Goal: Book appointment/travel/reservation

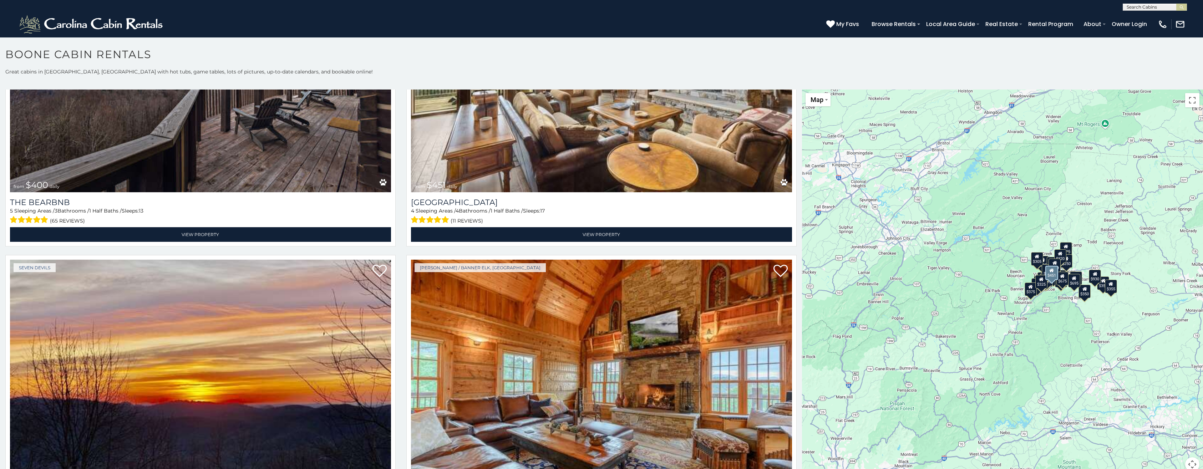
scroll to position [1619, 0]
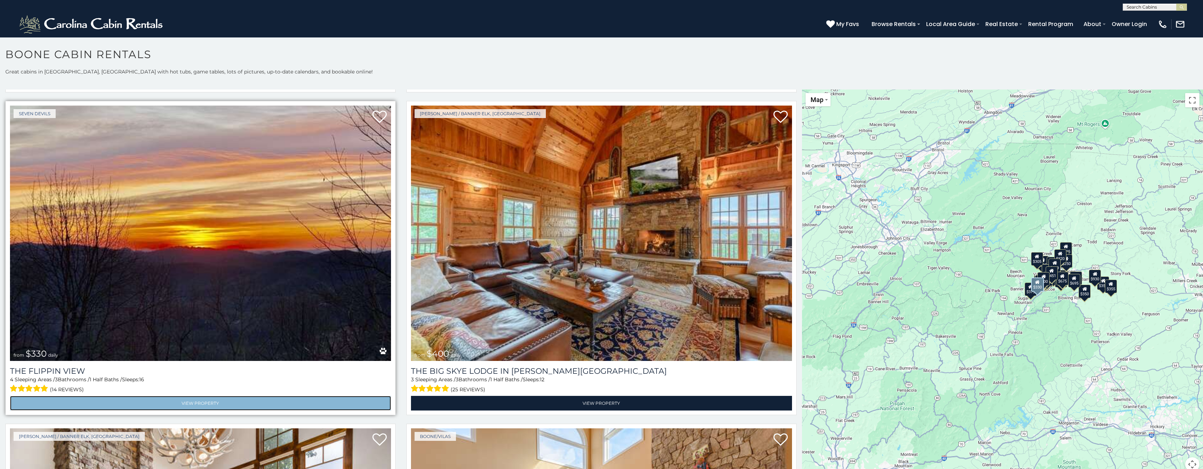
click at [211, 396] on link "View Property" at bounding box center [200, 403] width 381 height 15
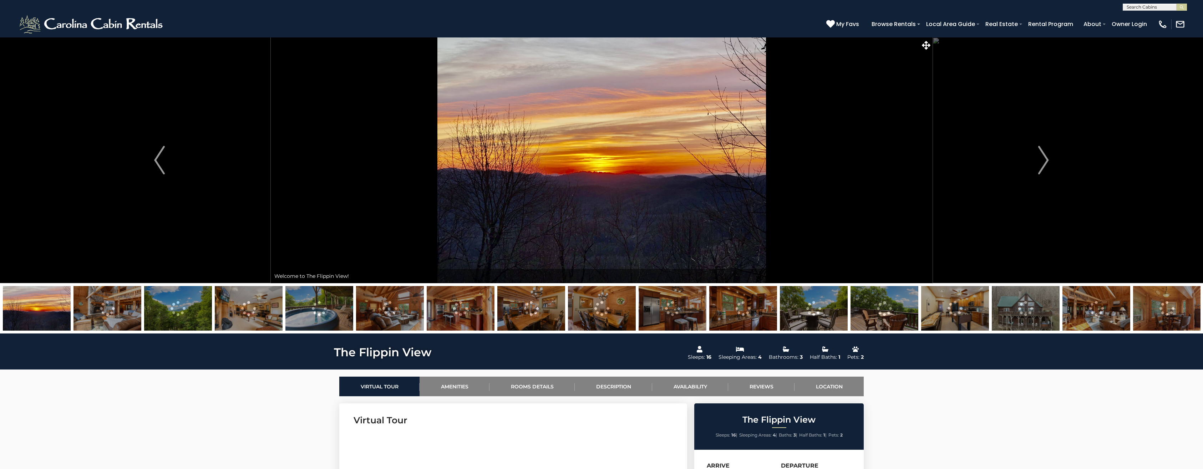
click at [105, 302] on img at bounding box center [108, 308] width 68 height 45
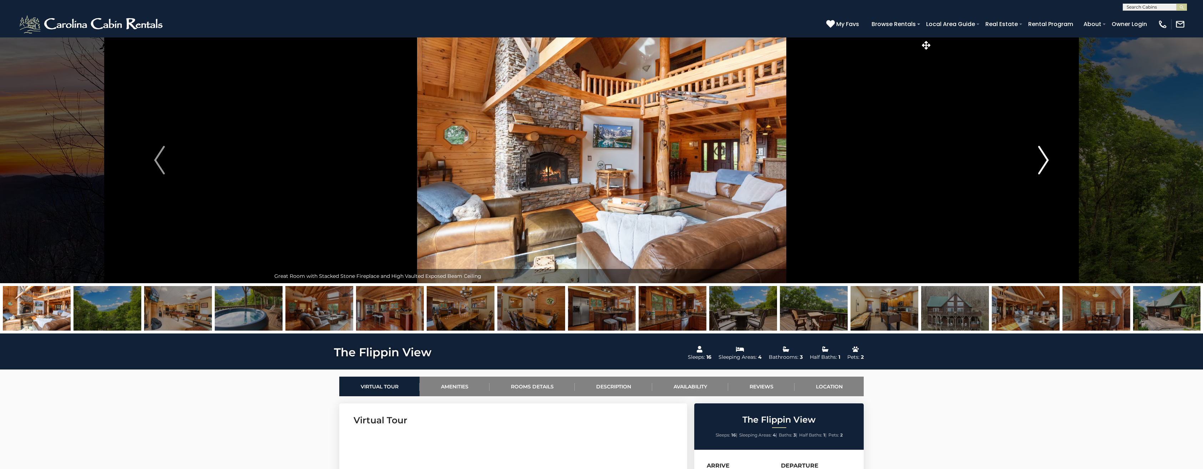
click at [1047, 159] on img "Next" at bounding box center [1043, 160] width 11 height 29
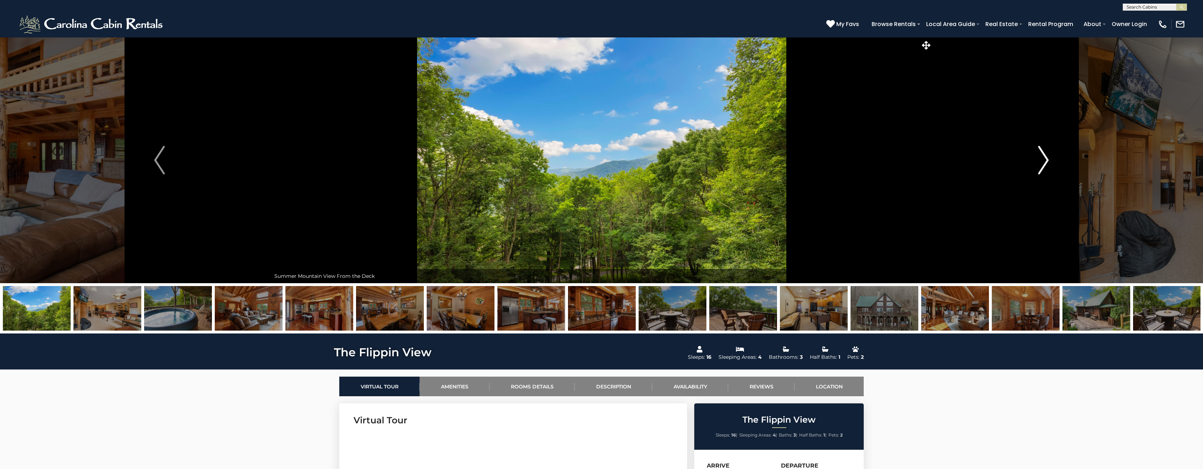
click at [1047, 159] on img "Next" at bounding box center [1043, 160] width 11 height 29
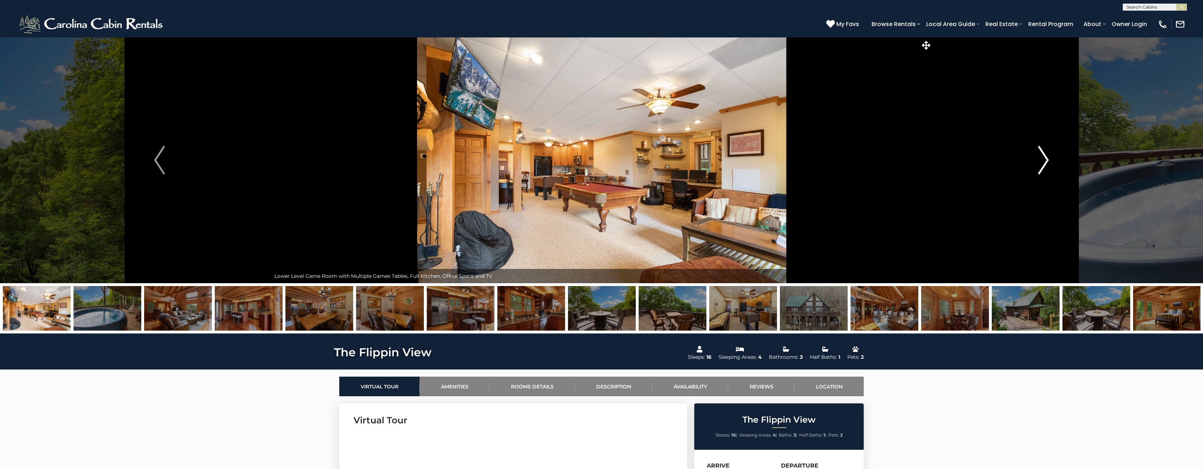
click at [1047, 158] on img "Next" at bounding box center [1043, 160] width 11 height 29
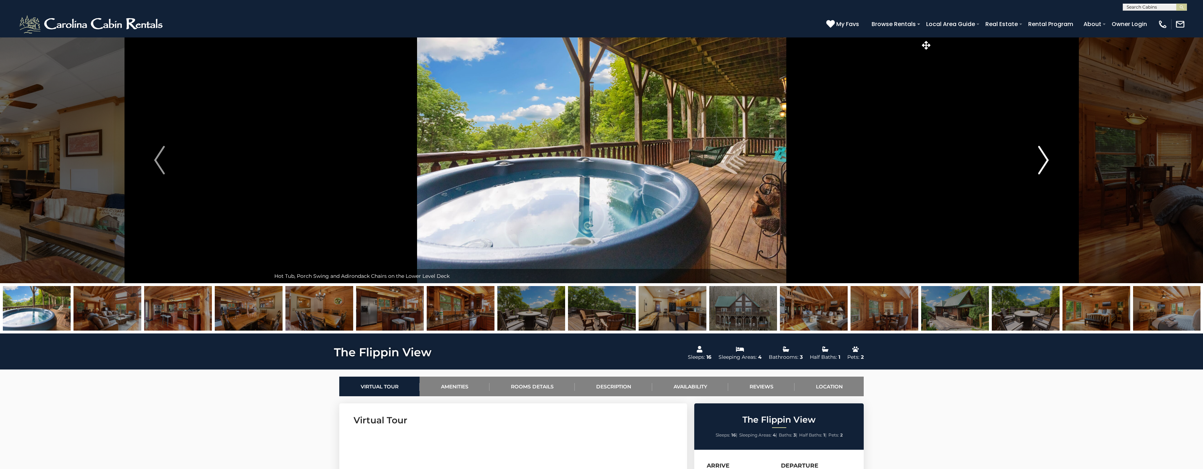
click at [1045, 161] on img "Next" at bounding box center [1043, 160] width 11 height 29
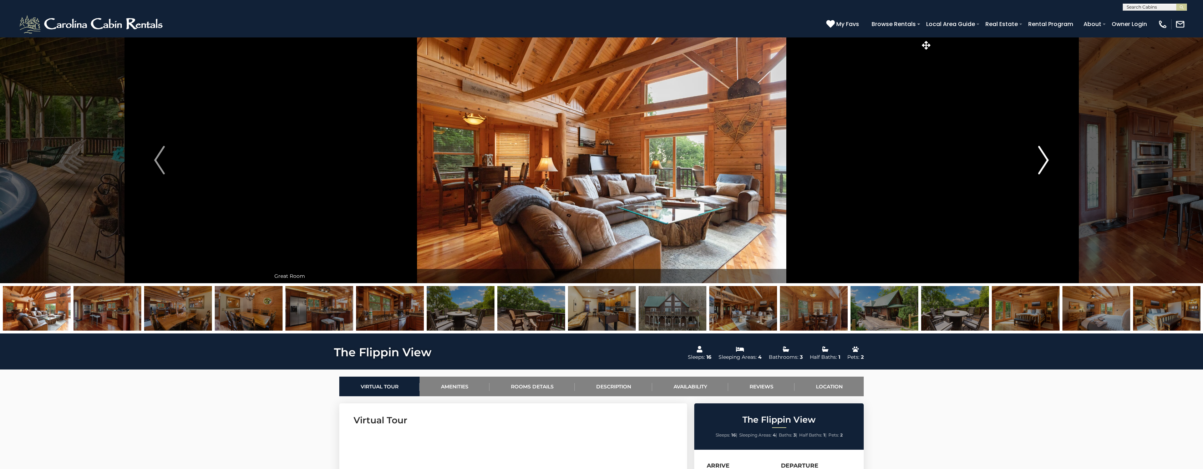
click at [1045, 161] on img "Next" at bounding box center [1043, 160] width 11 height 29
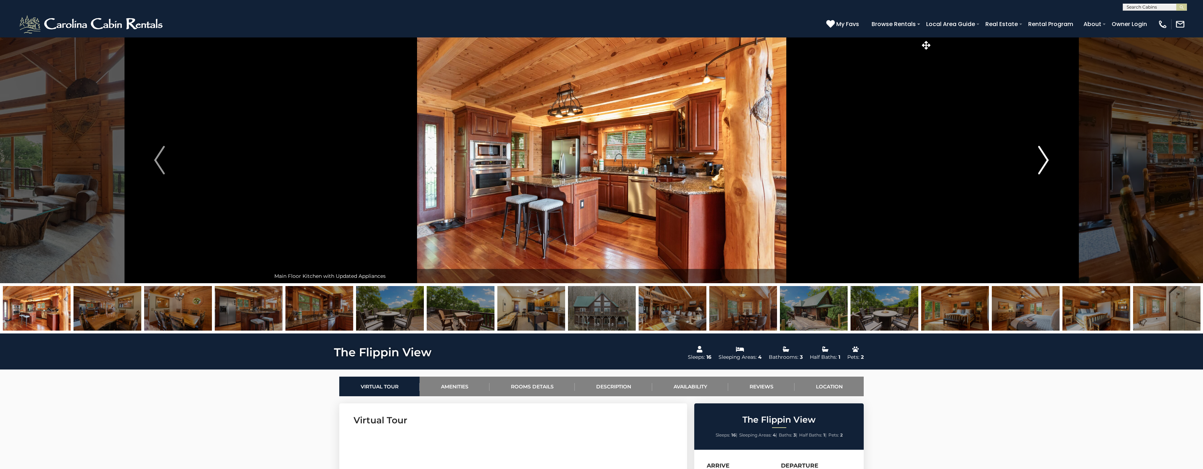
click at [1044, 162] on img "Next" at bounding box center [1043, 160] width 11 height 29
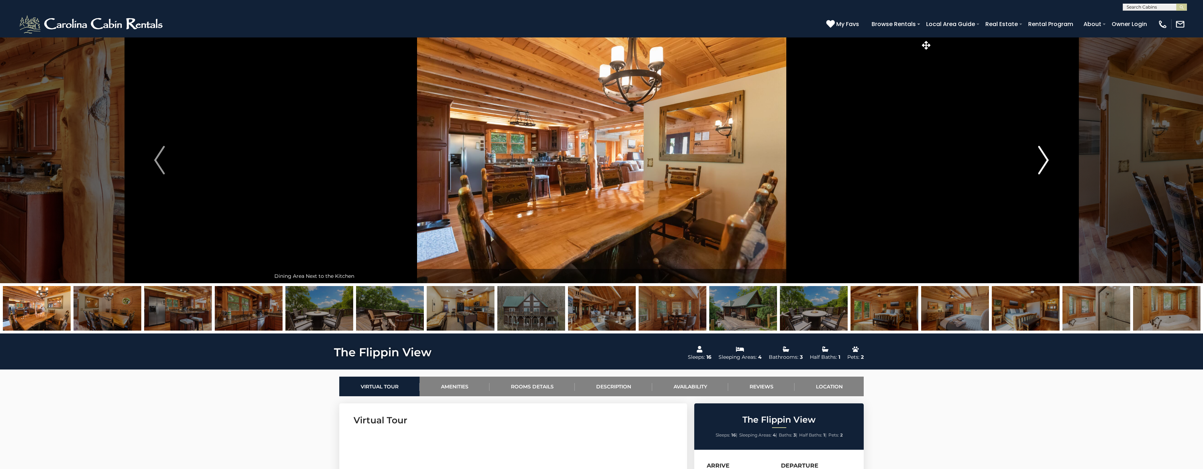
click at [1044, 162] on img "Next" at bounding box center [1043, 160] width 11 height 29
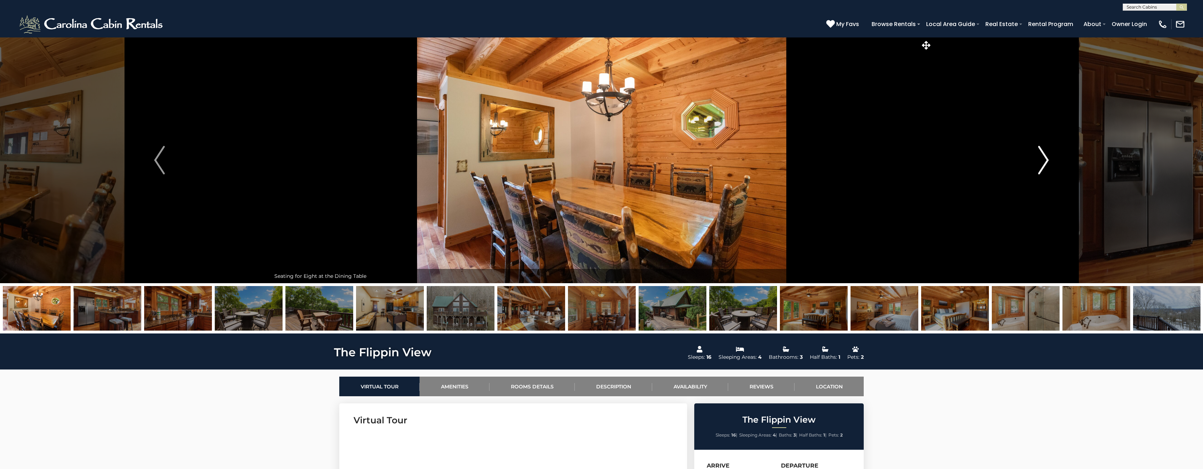
click at [1044, 162] on img "Next" at bounding box center [1043, 160] width 11 height 29
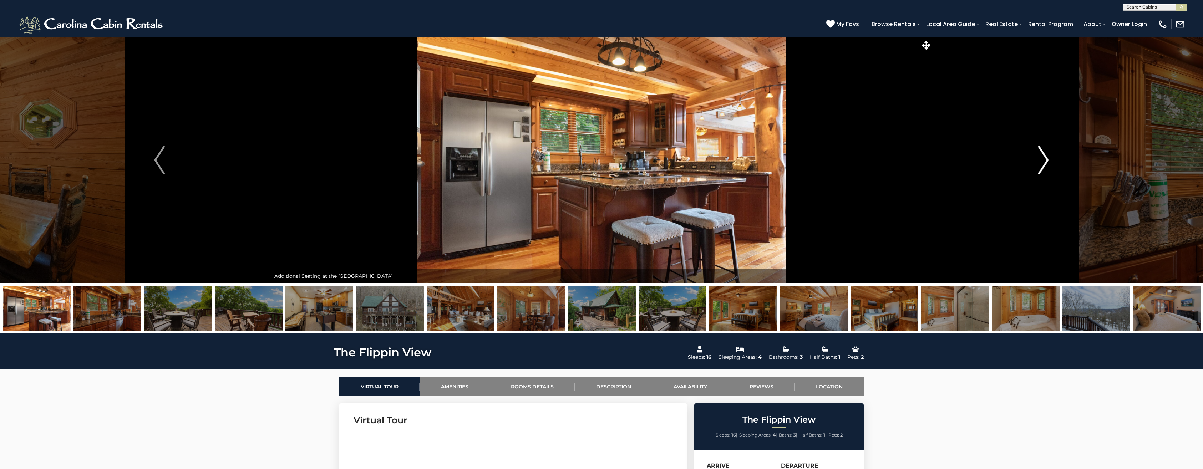
click at [1043, 161] on img "Next" at bounding box center [1043, 160] width 11 height 29
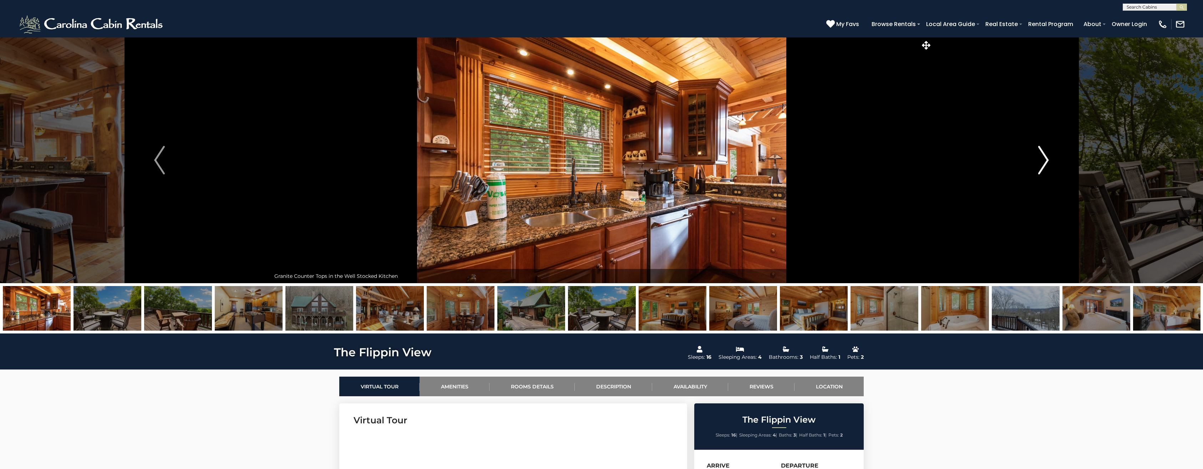
click at [1043, 161] on img "Next" at bounding box center [1043, 160] width 11 height 29
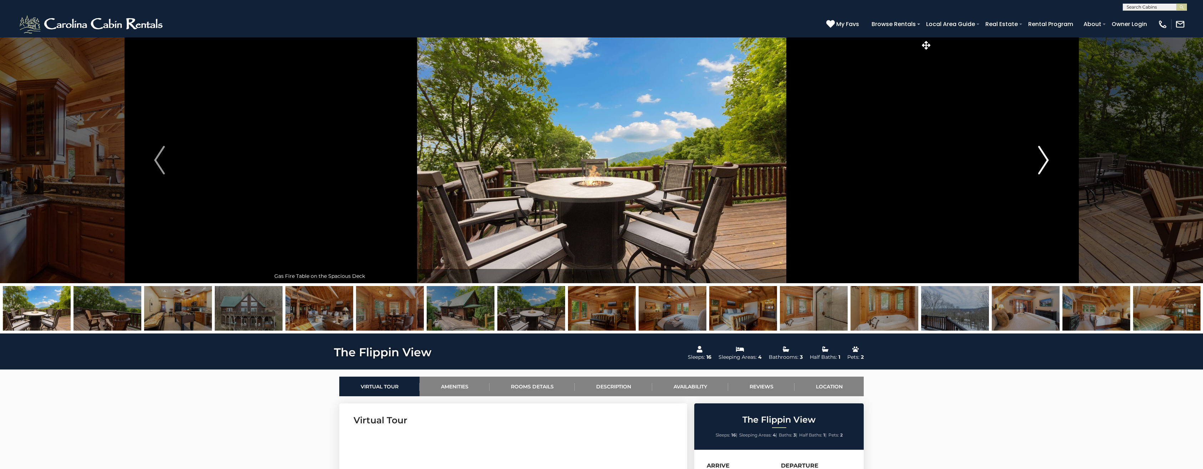
click at [1043, 161] on img "Next" at bounding box center [1043, 160] width 11 height 29
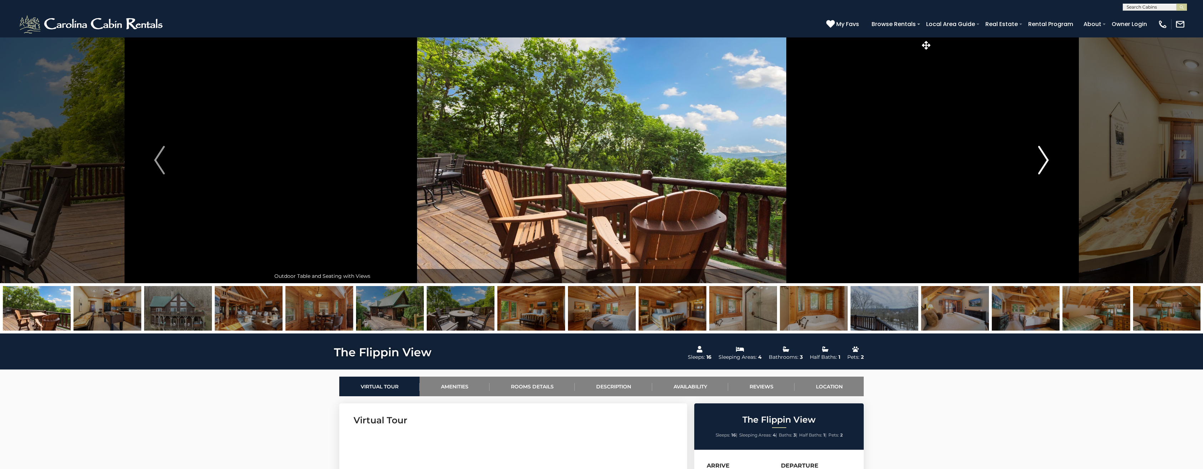
click at [1043, 161] on img "Next" at bounding box center [1043, 160] width 11 height 29
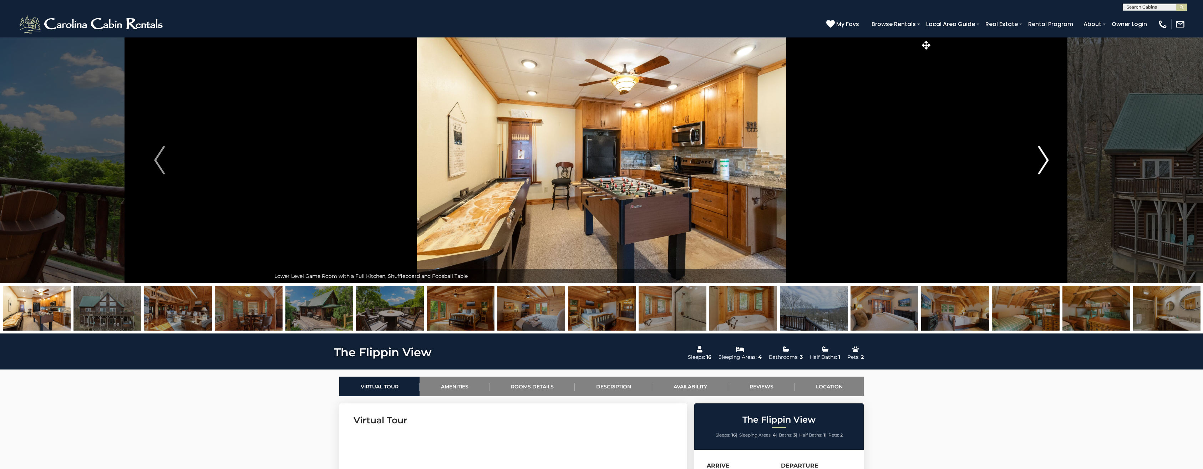
click at [1041, 166] on img "Next" at bounding box center [1043, 160] width 11 height 29
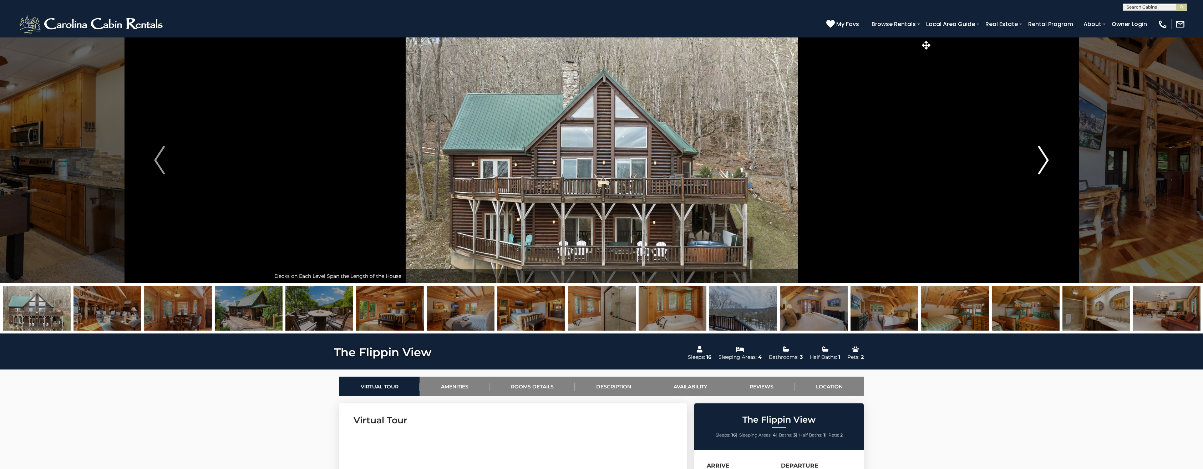
click at [1040, 169] on img "Next" at bounding box center [1043, 160] width 11 height 29
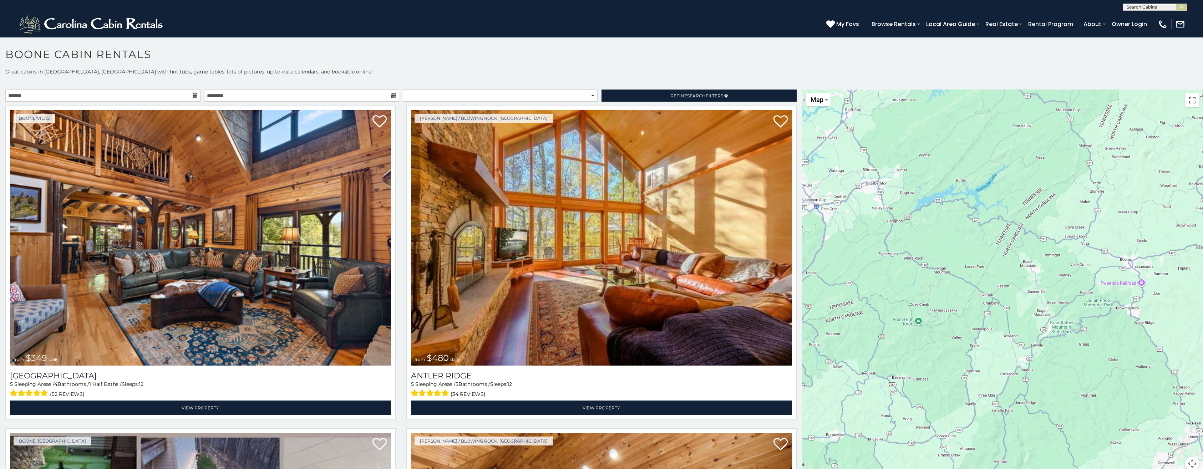
scroll to position [1619, 0]
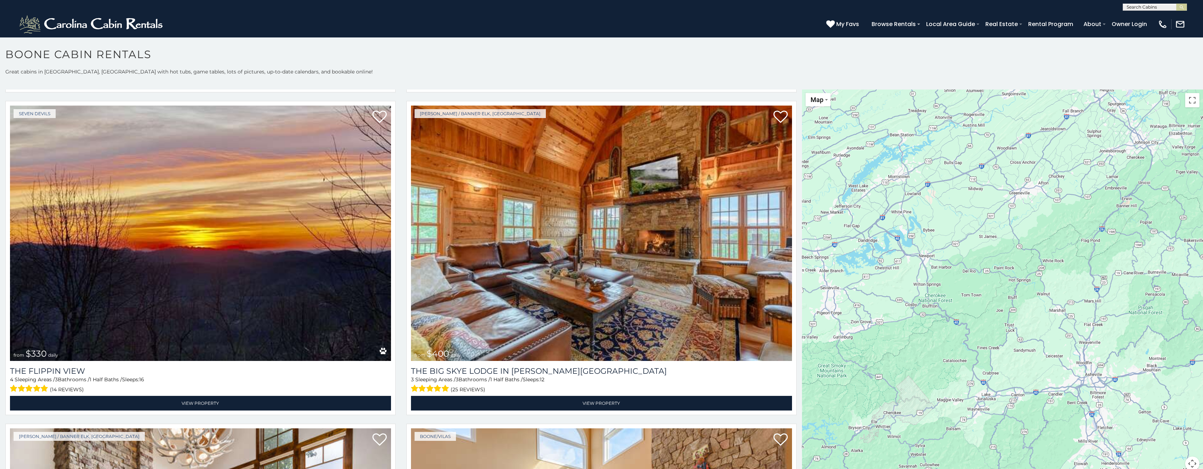
drag, startPoint x: 886, startPoint y: 229, endPoint x: 1136, endPoint y: 132, distance: 267.5
click at [1136, 132] on div "$349 $480 $525 $315 $355 $675 $635 $930 $400 $451 $330 $400 $485 $460 $395 $255…" at bounding box center [1002, 285] width 401 height 390
click at [1136, 132] on div at bounding box center [1002, 285] width 401 height 390
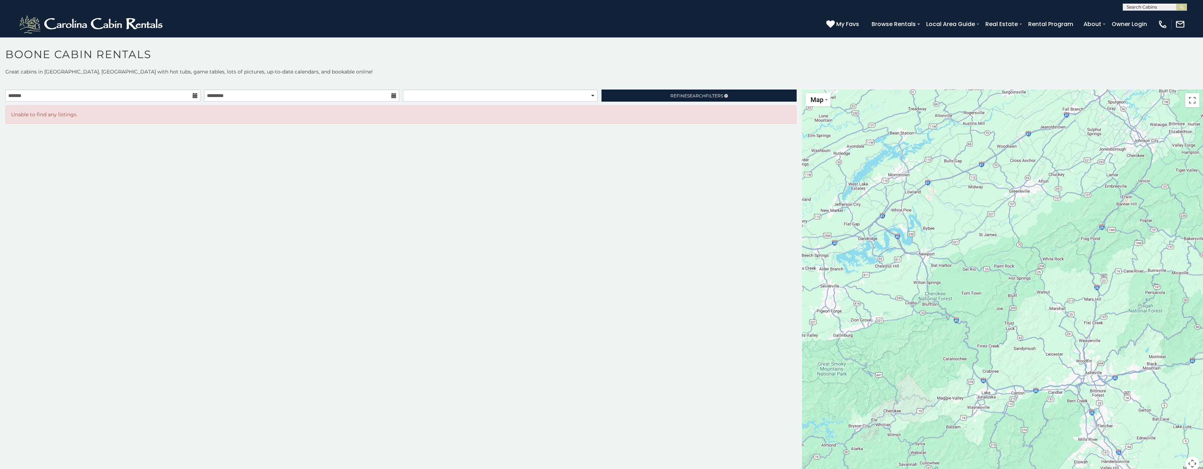
scroll to position [0, 0]
click at [1168, 118] on div at bounding box center [1002, 285] width 401 height 390
drag, startPoint x: 1073, startPoint y: 143, endPoint x: 1209, endPoint y: 77, distance: 150.5
click at [1043, 136] on div at bounding box center [1002, 285] width 401 height 390
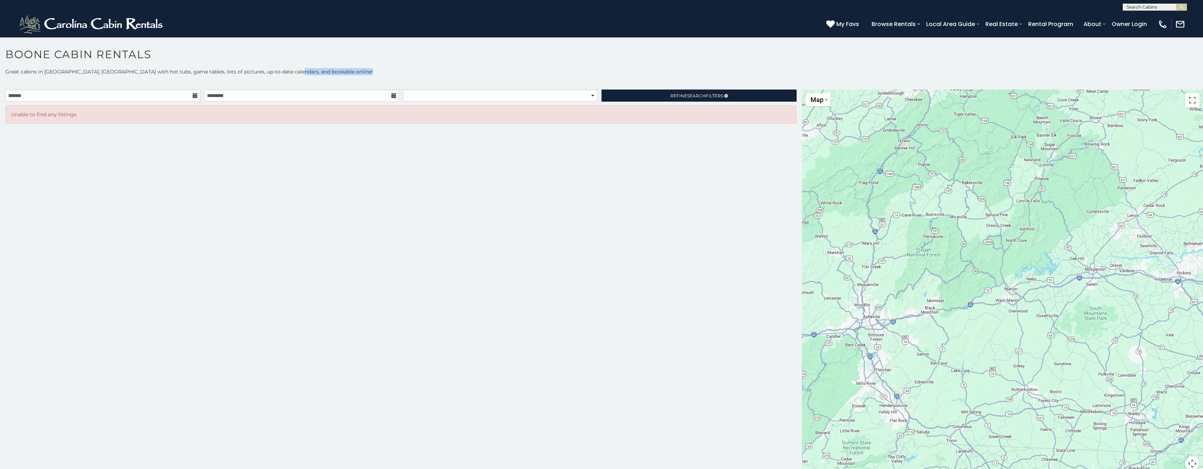
click at [1026, 85] on div "**********" at bounding box center [601, 273] width 1203 height 411
click at [1152, 213] on div at bounding box center [1002, 285] width 401 height 390
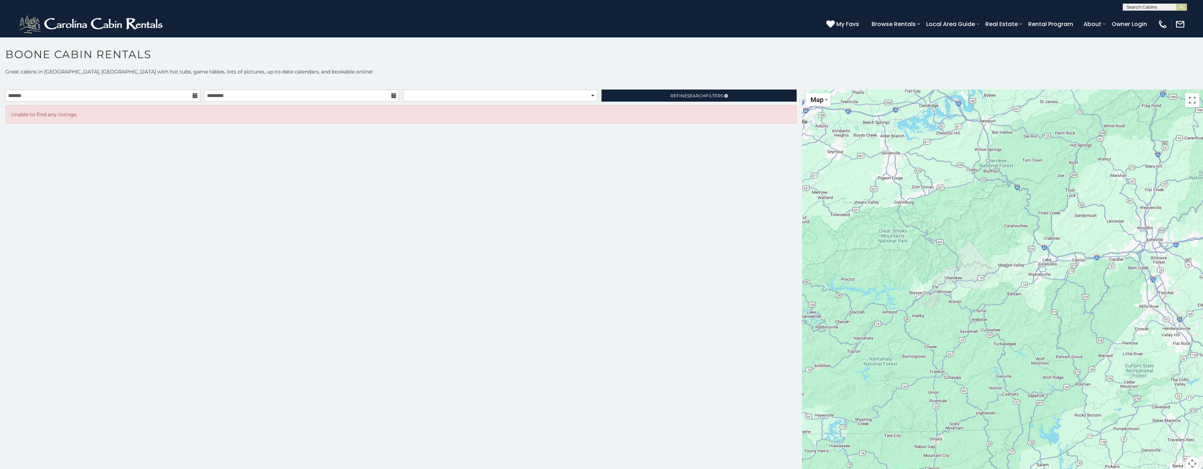
drag, startPoint x: 861, startPoint y: 219, endPoint x: 1145, endPoint y: 142, distance: 294.0
click at [1145, 142] on div at bounding box center [1002, 285] width 401 height 390
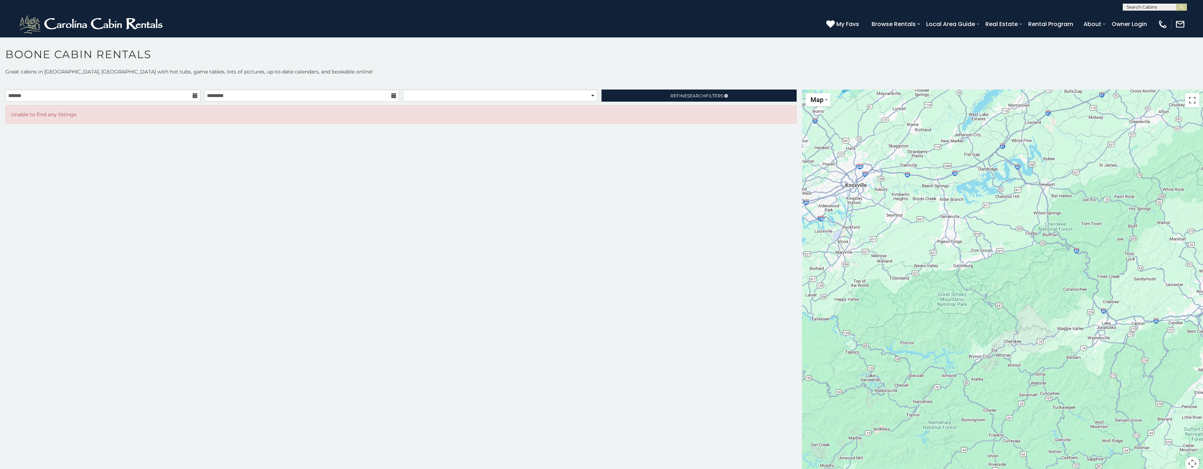
drag, startPoint x: 1116, startPoint y: 270, endPoint x: 1174, endPoint y: 333, distance: 86.4
click at [1174, 333] on div at bounding box center [1002, 285] width 401 height 390
click at [818, 99] on span "Map" at bounding box center [817, 99] width 13 height 7
click at [816, 112] on li "Satellite" at bounding box center [827, 112] width 41 height 11
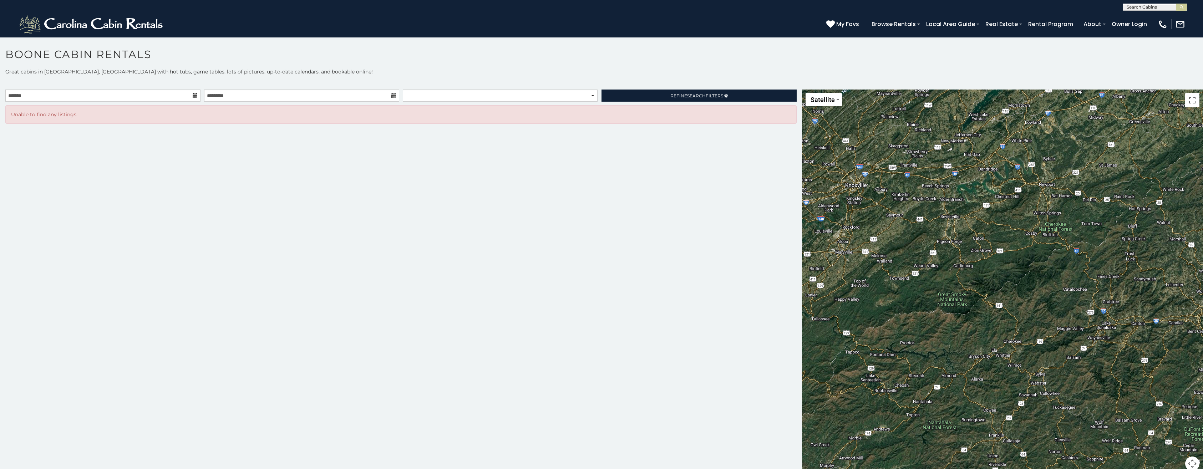
drag, startPoint x: 1024, startPoint y: 304, endPoint x: 1022, endPoint y: 302, distance: 3.8
click at [1024, 304] on div at bounding box center [1002, 285] width 401 height 390
drag, startPoint x: 1020, startPoint y: 302, endPoint x: 1018, endPoint y: 298, distance: 4.5
click at [1020, 300] on div at bounding box center [1002, 285] width 401 height 390
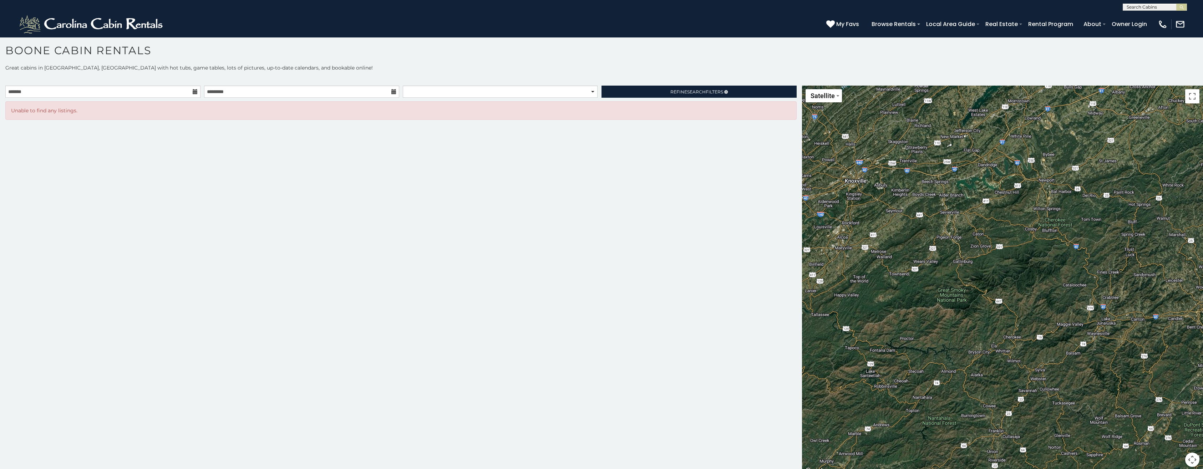
click at [1192, 459] on button "Map camera controls" at bounding box center [1192, 460] width 14 height 14
click at [1170, 441] on button "Move right" at bounding box center [1175, 442] width 14 height 14
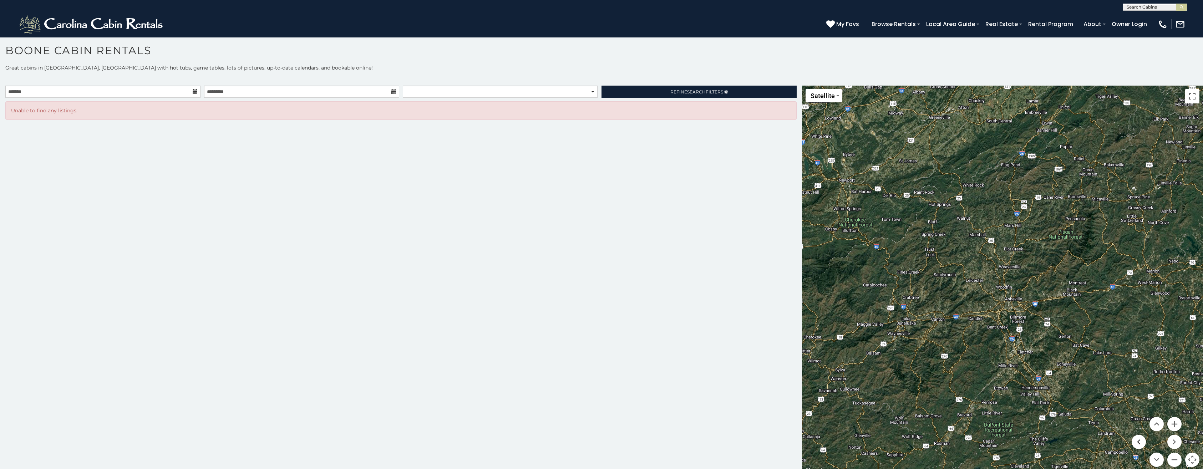
click at [1134, 439] on button "Move left" at bounding box center [1139, 442] width 14 height 14
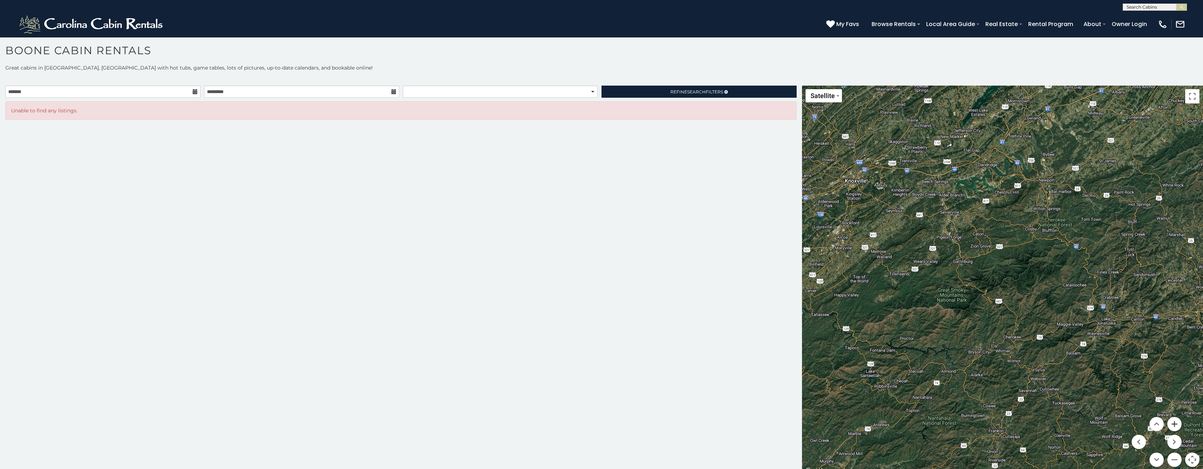
click at [1173, 424] on button "Zoom in" at bounding box center [1175, 424] width 14 height 14
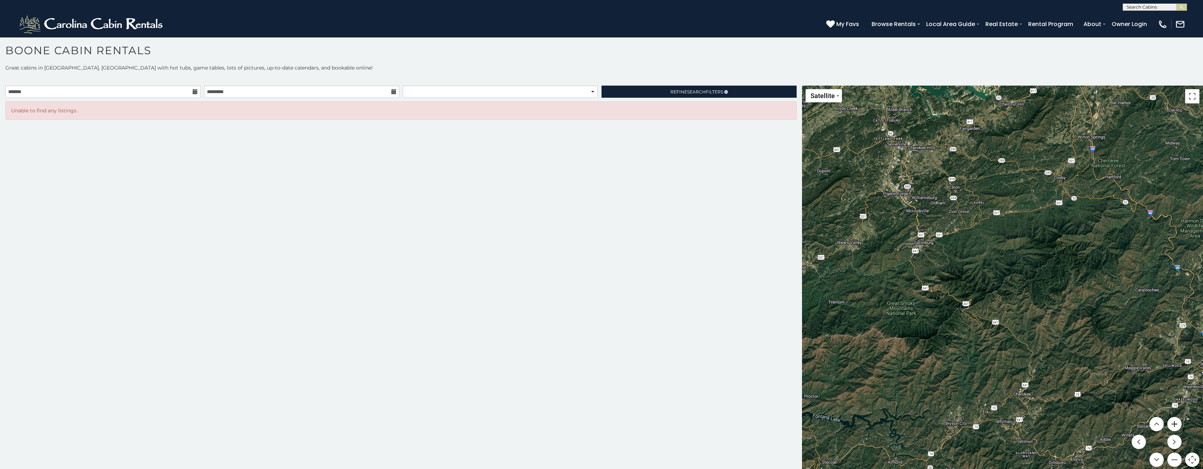
click at [1173, 424] on button "Zoom in" at bounding box center [1175, 424] width 14 height 14
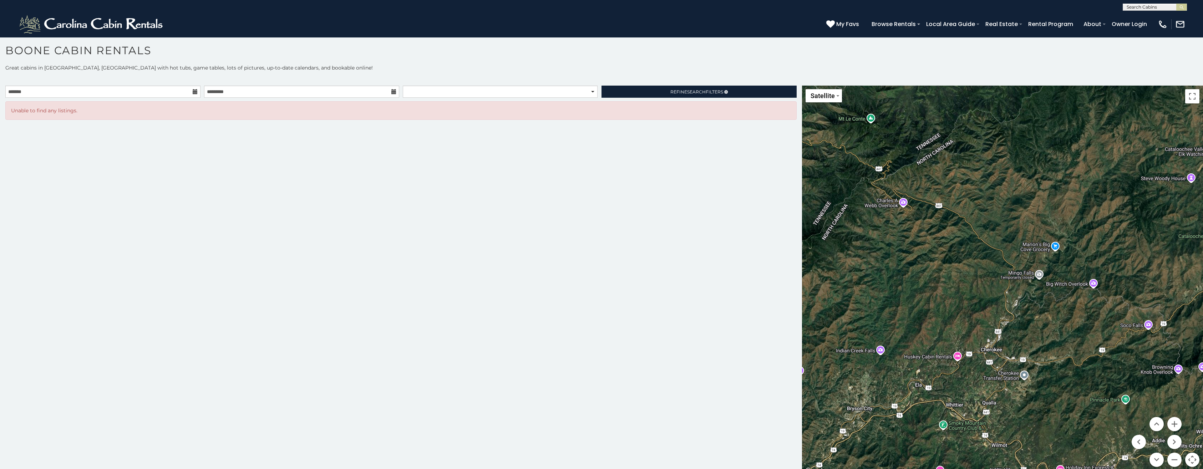
drag, startPoint x: 1124, startPoint y: 418, endPoint x: 1074, endPoint y: 260, distance: 165.5
click at [1074, 260] on div at bounding box center [1002, 281] width 401 height 390
click at [1171, 425] on button "Zoom in" at bounding box center [1175, 424] width 14 height 14
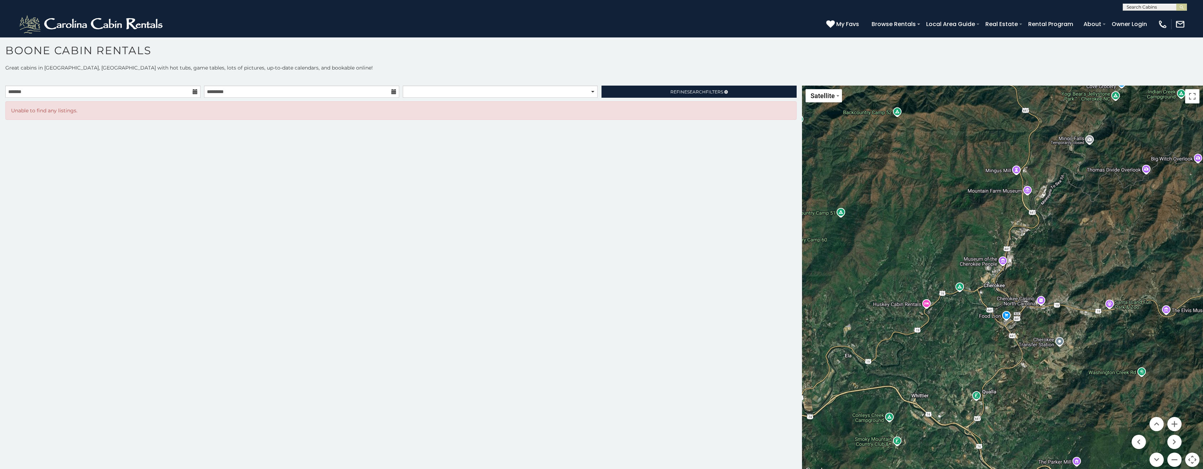
drag, startPoint x: 1073, startPoint y: 416, endPoint x: 1086, endPoint y: 281, distance: 135.2
click at [1086, 281] on div at bounding box center [1002, 281] width 401 height 390
click at [1172, 423] on button "Zoom in" at bounding box center [1175, 424] width 14 height 14
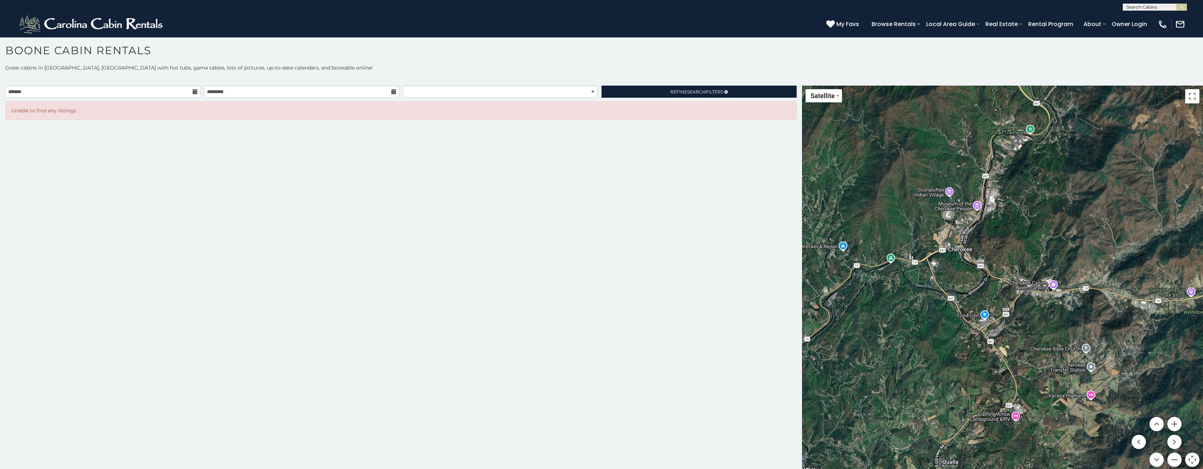
drag, startPoint x: 1139, startPoint y: 395, endPoint x: 1110, endPoint y: 354, distance: 49.4
click at [1113, 353] on div at bounding box center [1002, 281] width 401 height 390
click at [1173, 423] on button "Zoom in" at bounding box center [1175, 424] width 14 height 14
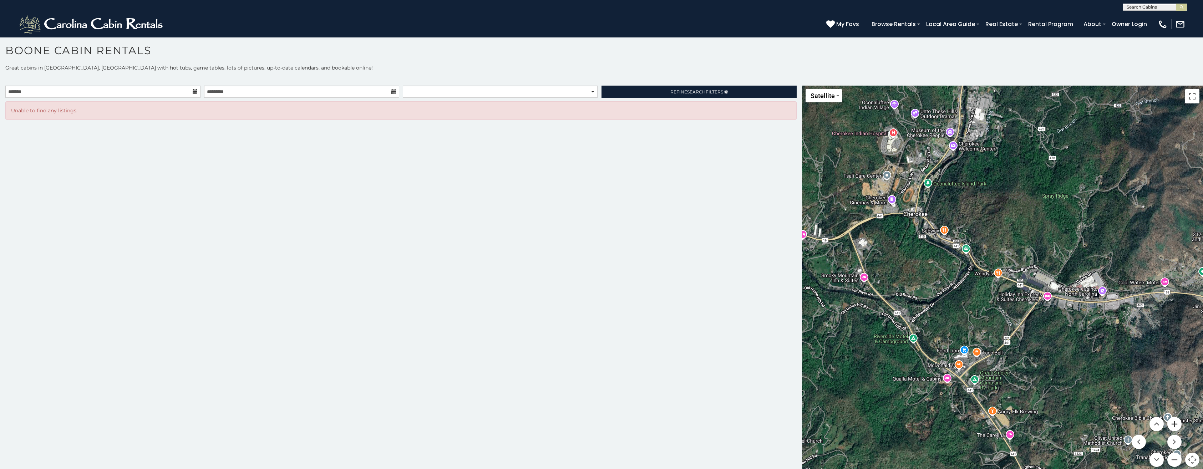
click at [1169, 424] on button "Zoom in" at bounding box center [1175, 424] width 14 height 14
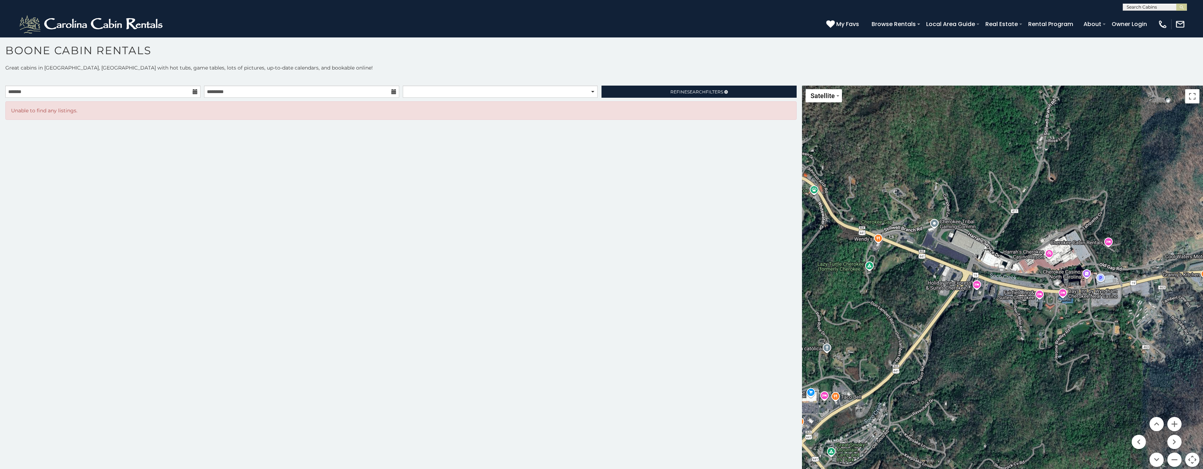
drag, startPoint x: 1126, startPoint y: 401, endPoint x: 1010, endPoint y: 369, distance: 119.9
click at [1010, 369] on div at bounding box center [1002, 281] width 401 height 390
click at [1170, 421] on button "Zoom in" at bounding box center [1175, 424] width 14 height 14
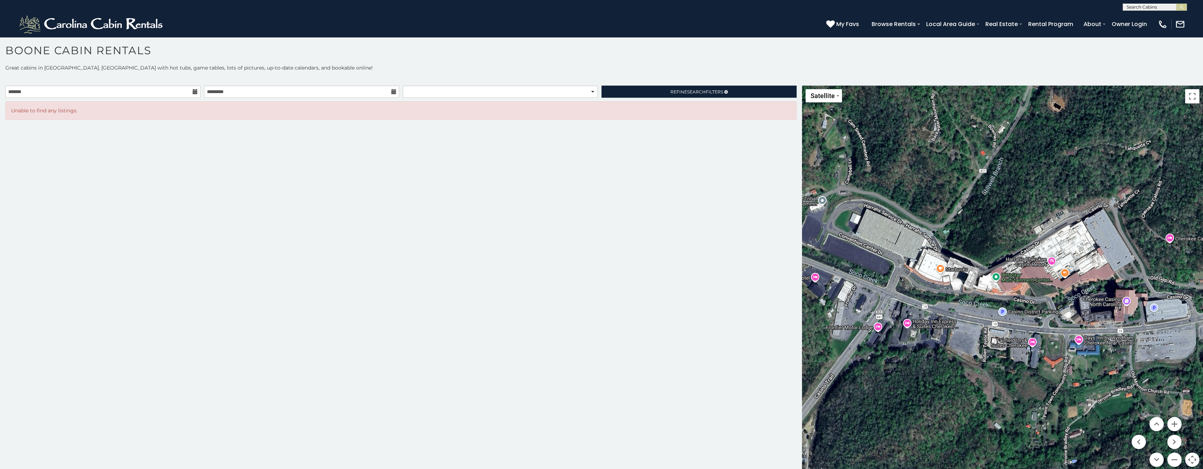
drag, startPoint x: 1143, startPoint y: 401, endPoint x: 1099, endPoint y: 431, distance: 53.3
click at [1099, 431] on div at bounding box center [1002, 281] width 401 height 390
click at [1170, 423] on button "Zoom in" at bounding box center [1175, 424] width 14 height 14
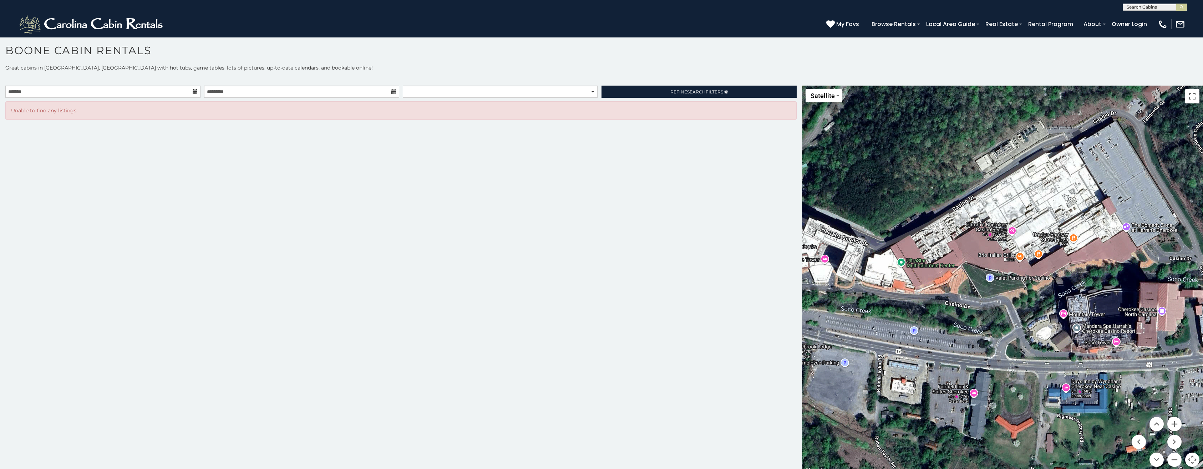
drag, startPoint x: 1105, startPoint y: 407, endPoint x: 1014, endPoint y: 392, distance: 92.2
click at [1016, 390] on div at bounding box center [1002, 281] width 401 height 390
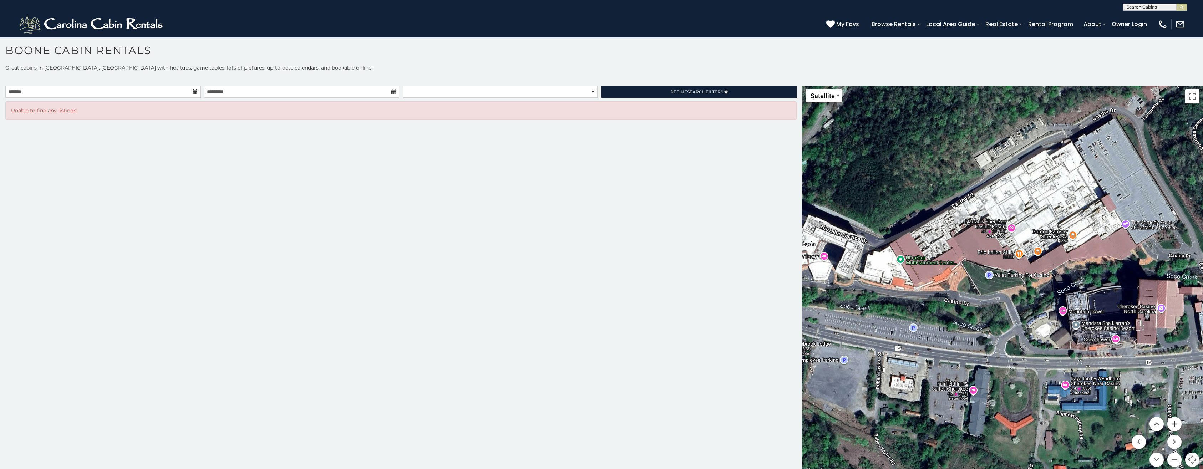
click at [1169, 421] on button "Zoom in" at bounding box center [1175, 424] width 14 height 14
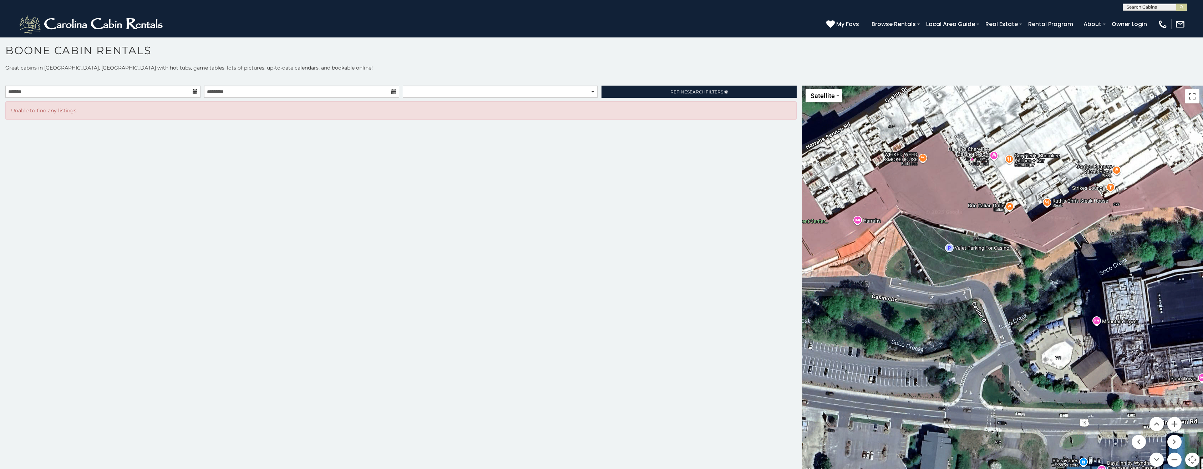
drag, startPoint x: 1089, startPoint y: 399, endPoint x: 1065, endPoint y: 374, distance: 34.8
click at [1065, 374] on div at bounding box center [1002, 281] width 401 height 390
click at [1172, 425] on button "Zoom in" at bounding box center [1175, 424] width 14 height 14
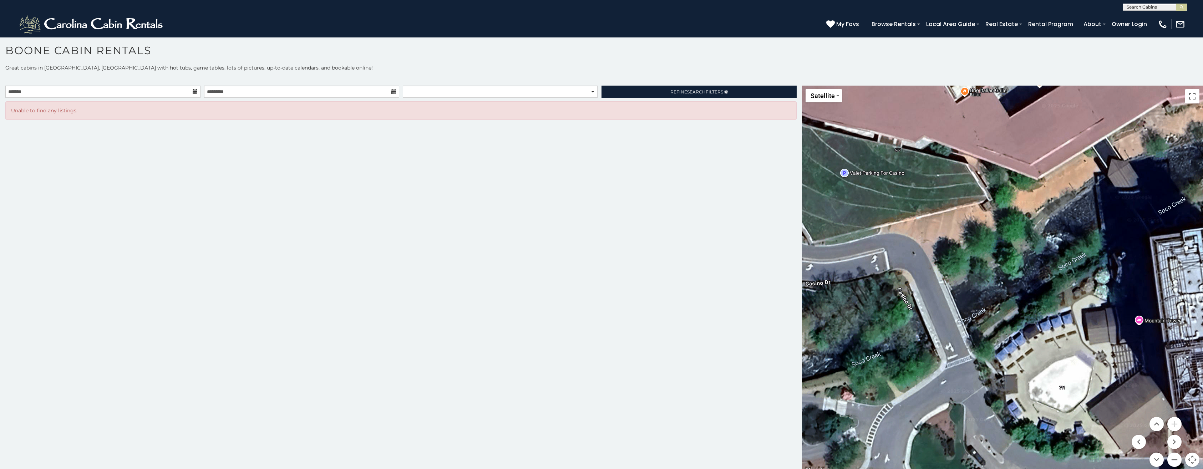
drag, startPoint x: 1103, startPoint y: 401, endPoint x: 1055, endPoint y: 357, distance: 64.6
click at [1055, 357] on div at bounding box center [1002, 281] width 401 height 390
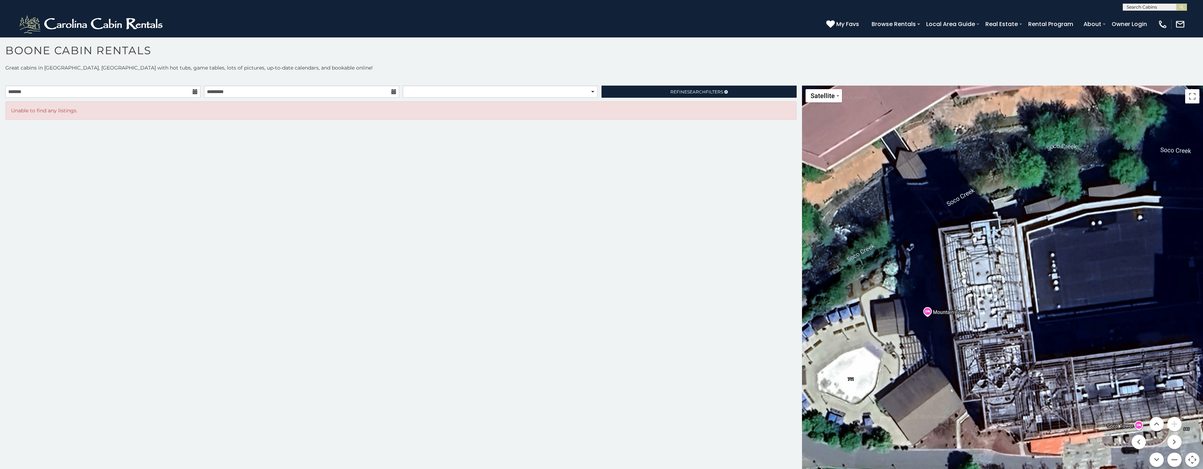
drag, startPoint x: 1111, startPoint y: 423, endPoint x: 915, endPoint y: 418, distance: 196.0
click at [898, 415] on div at bounding box center [1002, 281] width 401 height 390
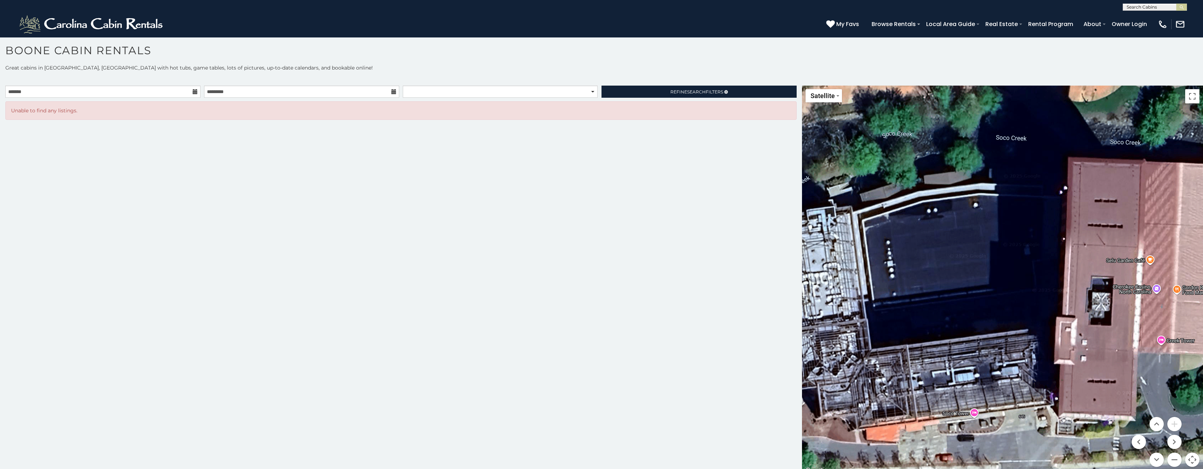
drag, startPoint x: 1028, startPoint y: 408, endPoint x: 915, endPoint y: 402, distance: 113.3
click at [864, 394] on div at bounding box center [1002, 281] width 401 height 390
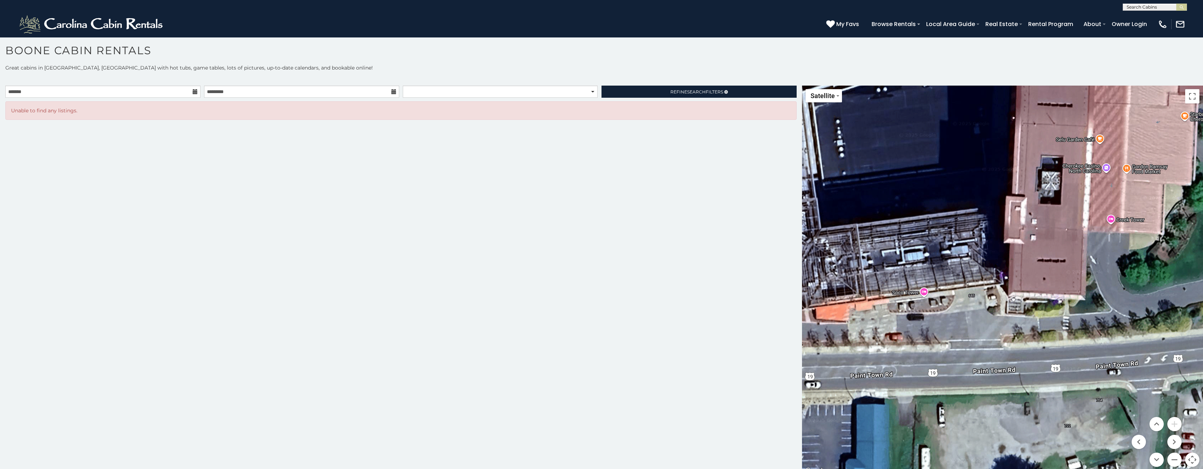
drag, startPoint x: 1077, startPoint y: 381, endPoint x: 1024, endPoint y: 262, distance: 130.4
click at [1024, 262] on div at bounding box center [1002, 281] width 401 height 390
